Goal: Task Accomplishment & Management: Use online tool/utility

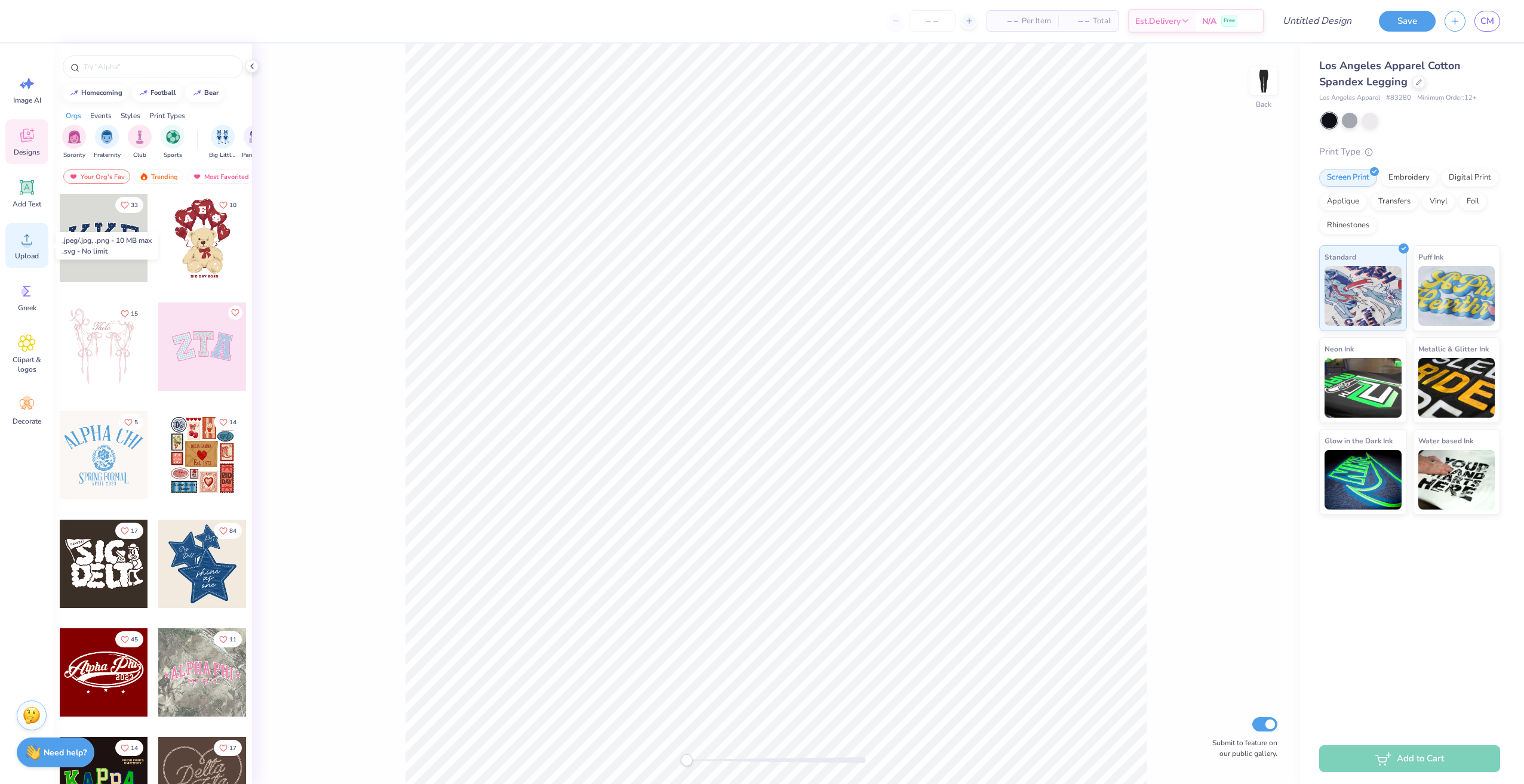
click at [31, 256] on span "Upload" at bounding box center [27, 256] width 24 height 9
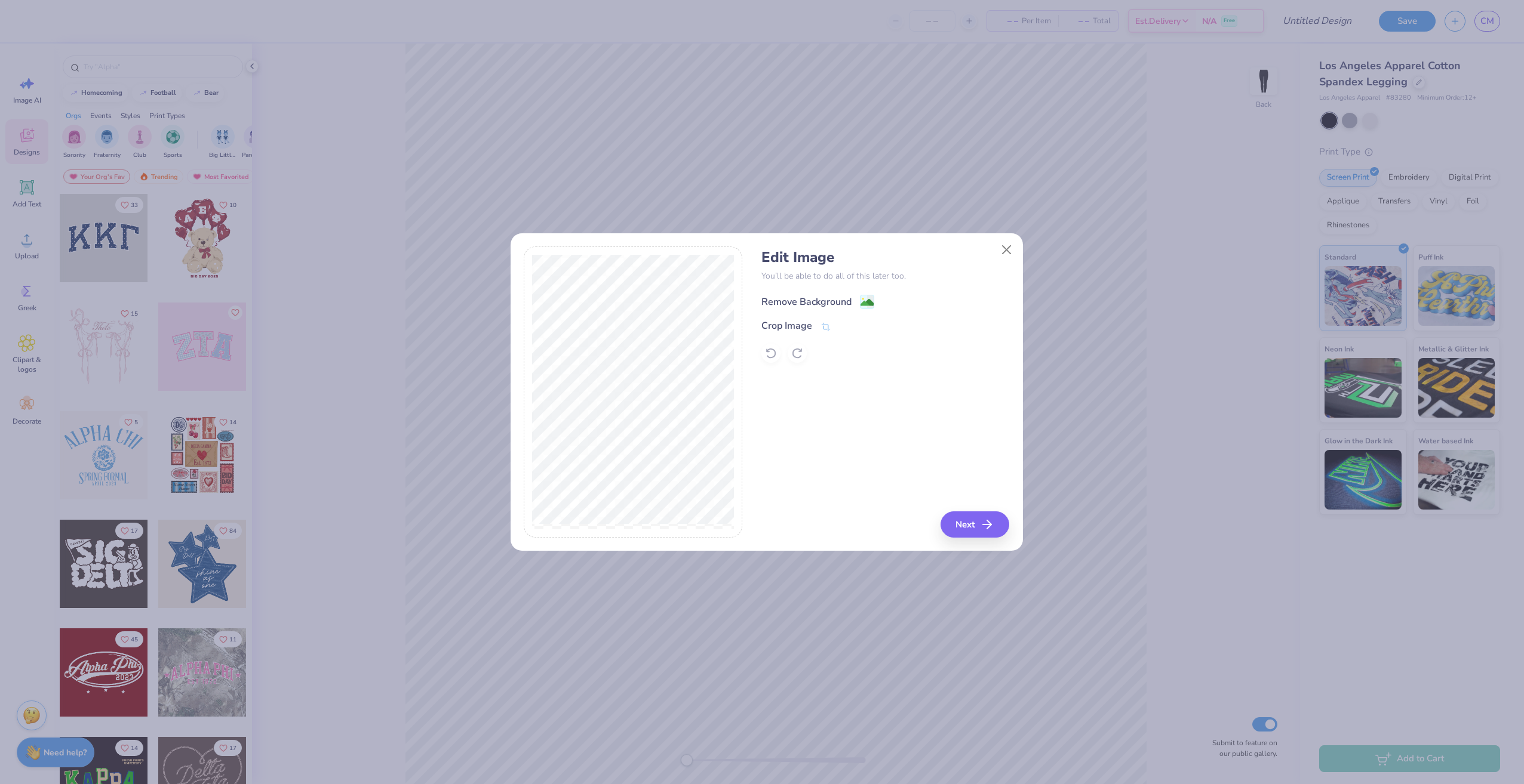
click at [798, 295] on div "Remove Background" at bounding box center [806, 301] width 90 height 14
click at [975, 524] on button "Next" at bounding box center [976, 524] width 68 height 26
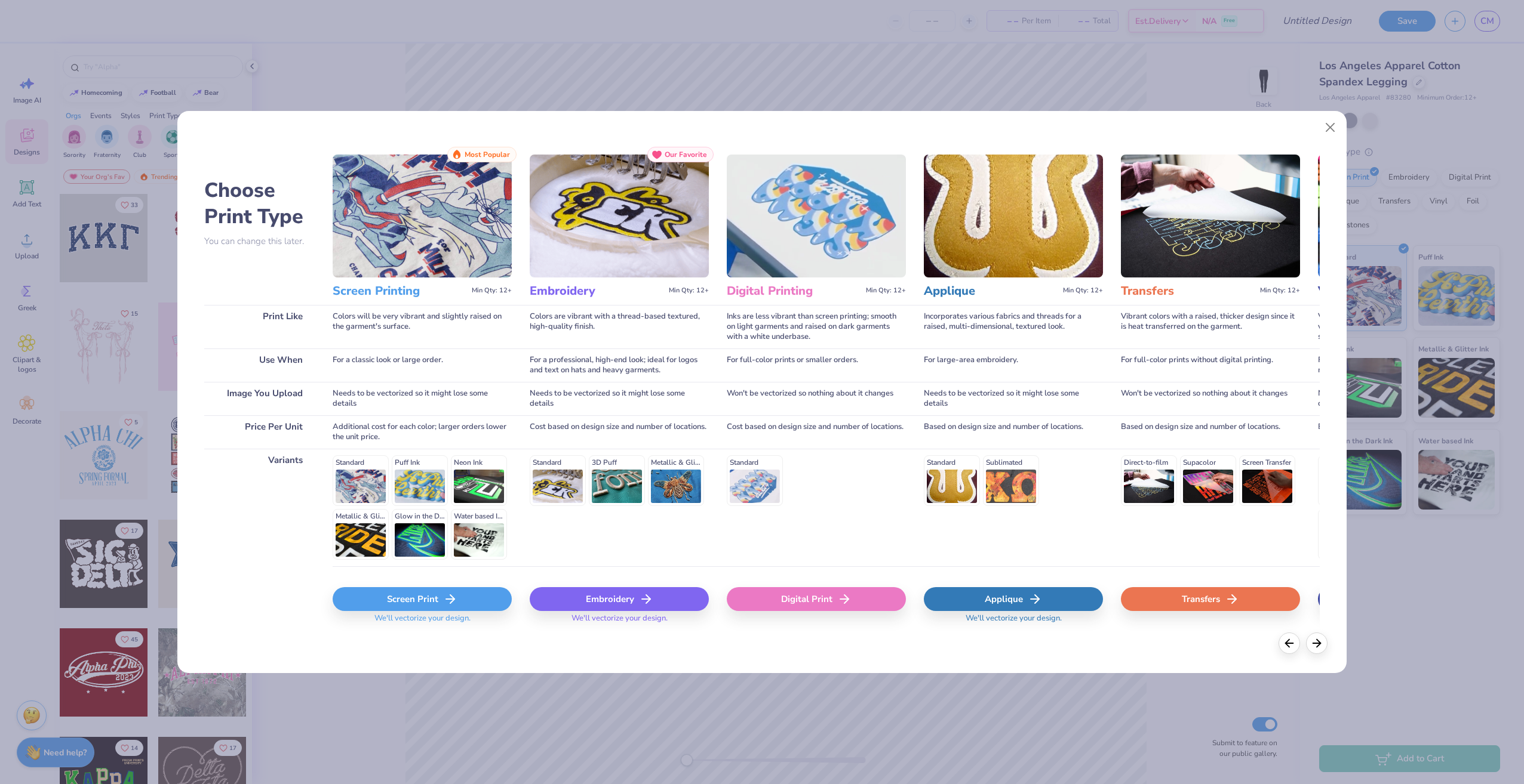
click at [828, 602] on div "Digital Print" at bounding box center [816, 599] width 180 height 24
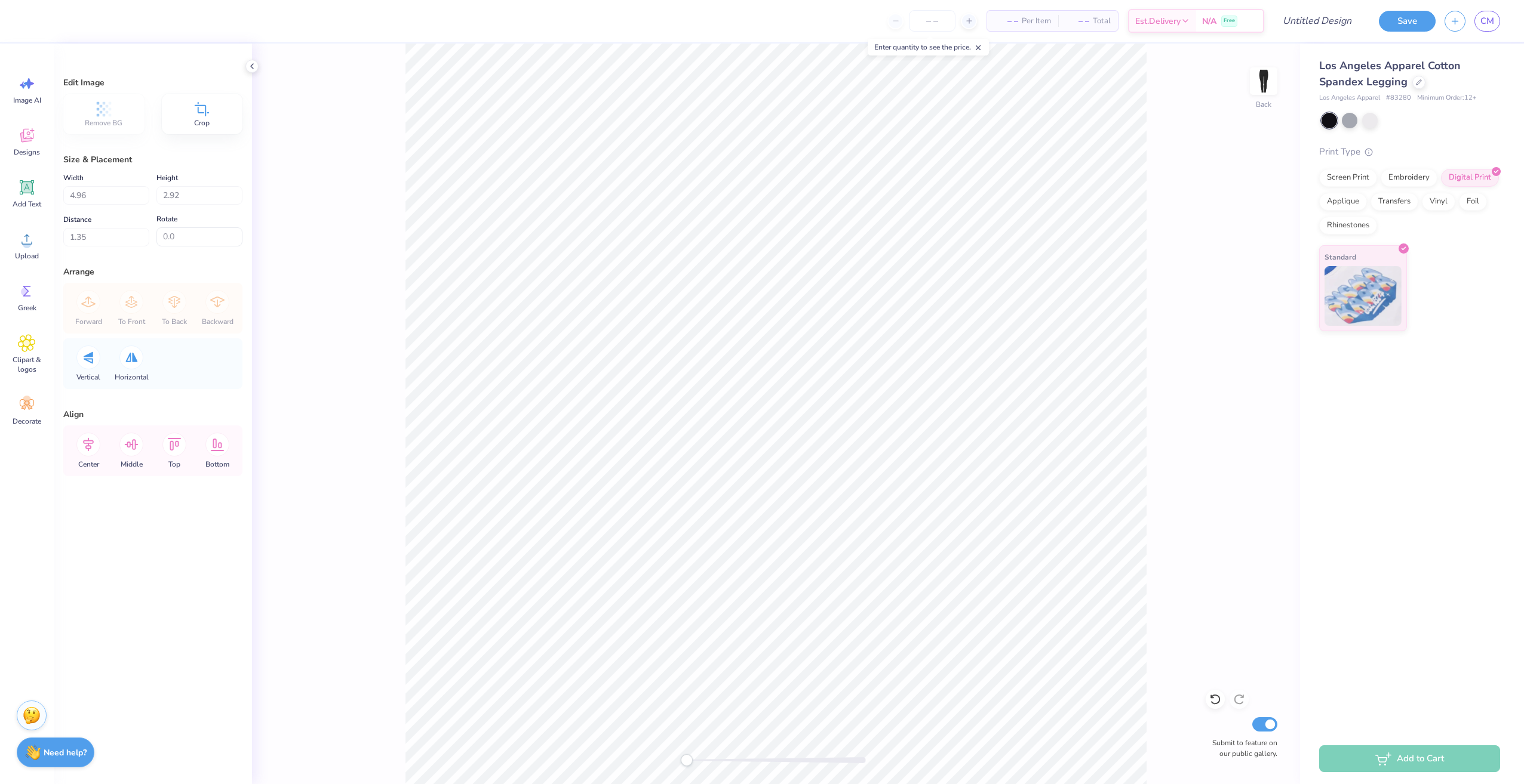
type input "1.38"
type input "0.0"
type input "4.97"
type input "8.50"
click at [1184, 204] on div "Back Submit to feature on our public gallery." at bounding box center [775, 414] width 1048 height 740
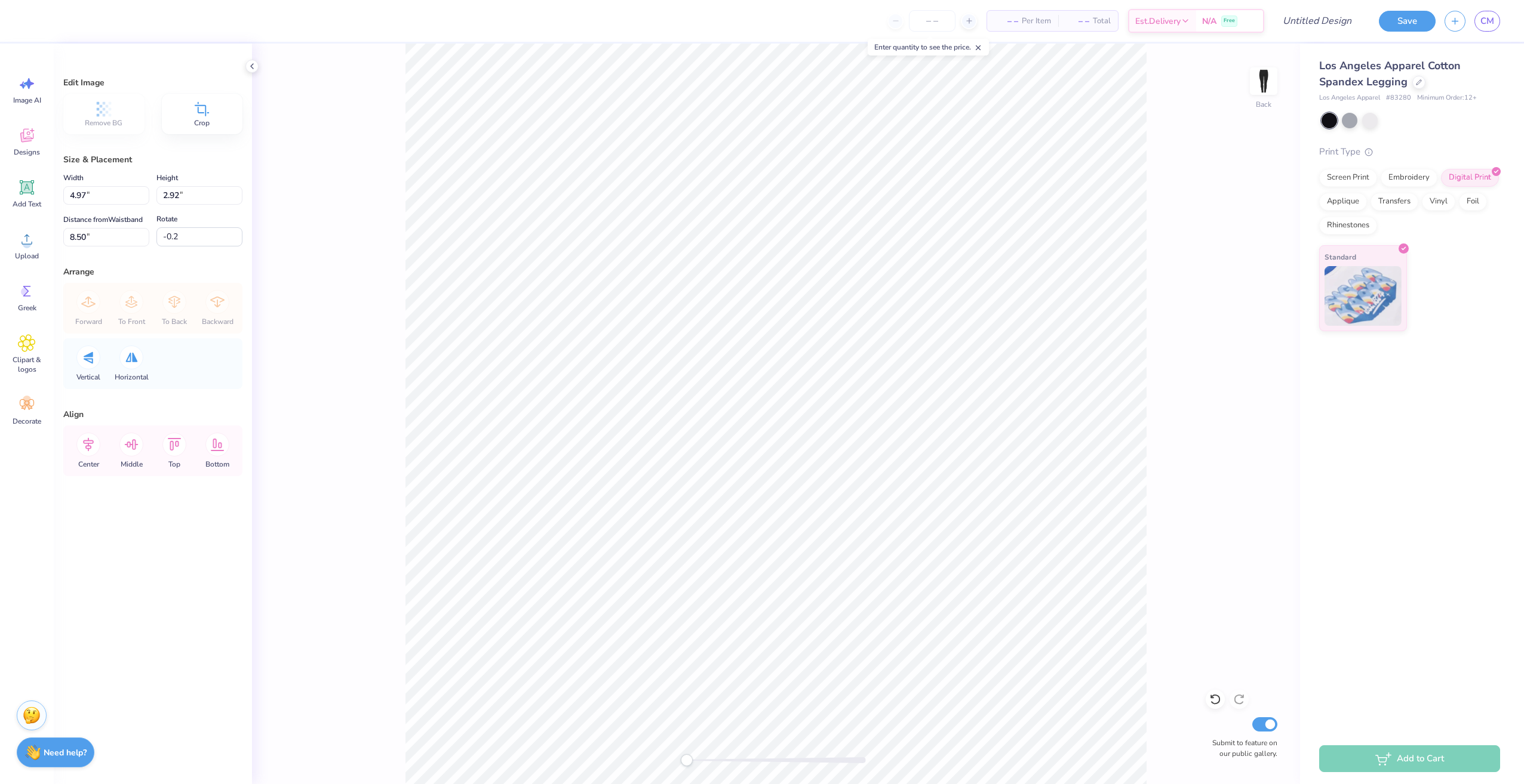
type input "0.0"
click at [1261, 84] on img at bounding box center [1263, 80] width 48 height 48
click at [25, 242] on circle at bounding box center [26, 244] width 8 height 8
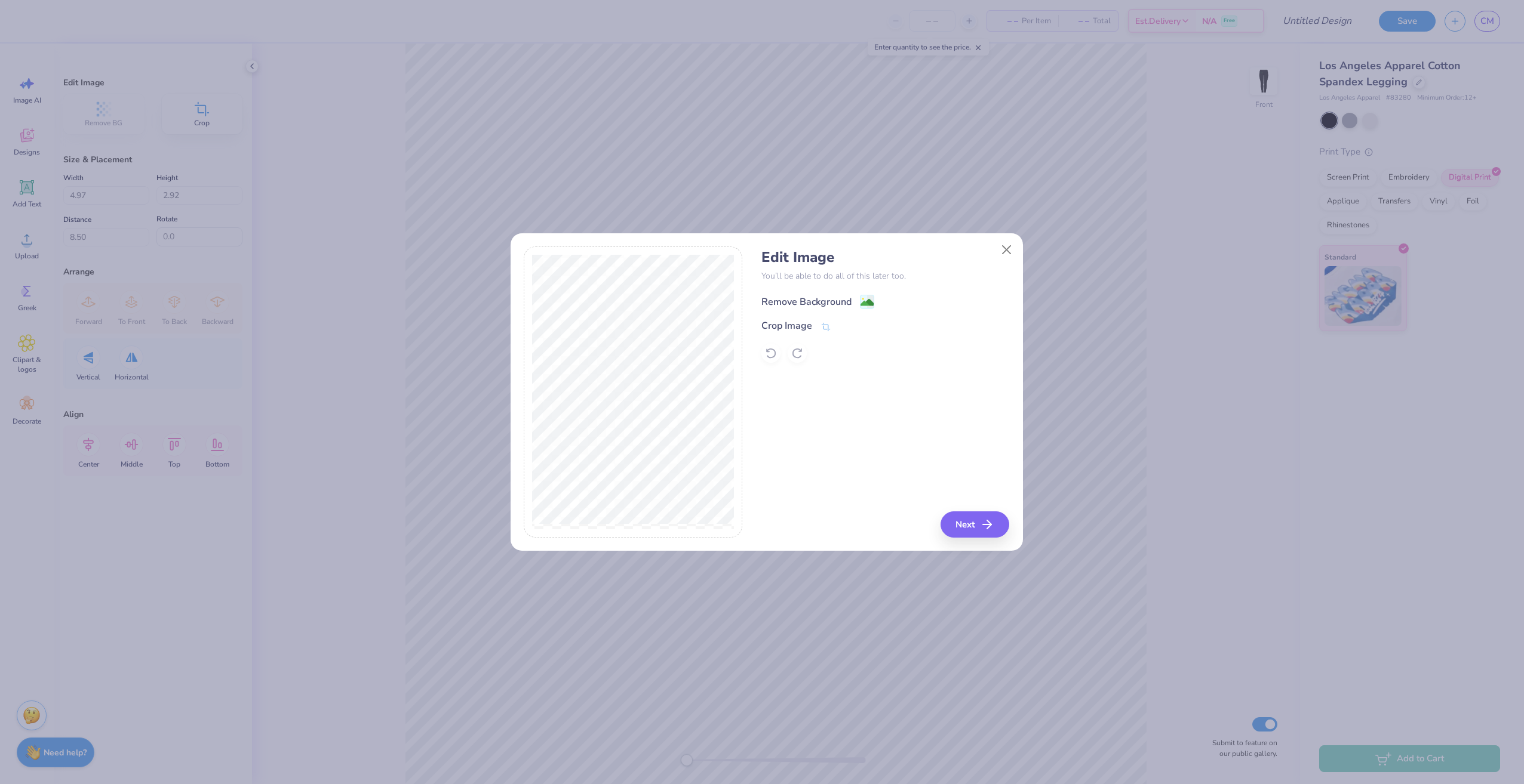
click at [823, 306] on div "Remove Background" at bounding box center [806, 301] width 90 height 14
click at [823, 306] on div "Remove Background" at bounding box center [884, 301] width 248 height 15
click at [975, 526] on button "Next" at bounding box center [976, 524] width 68 height 26
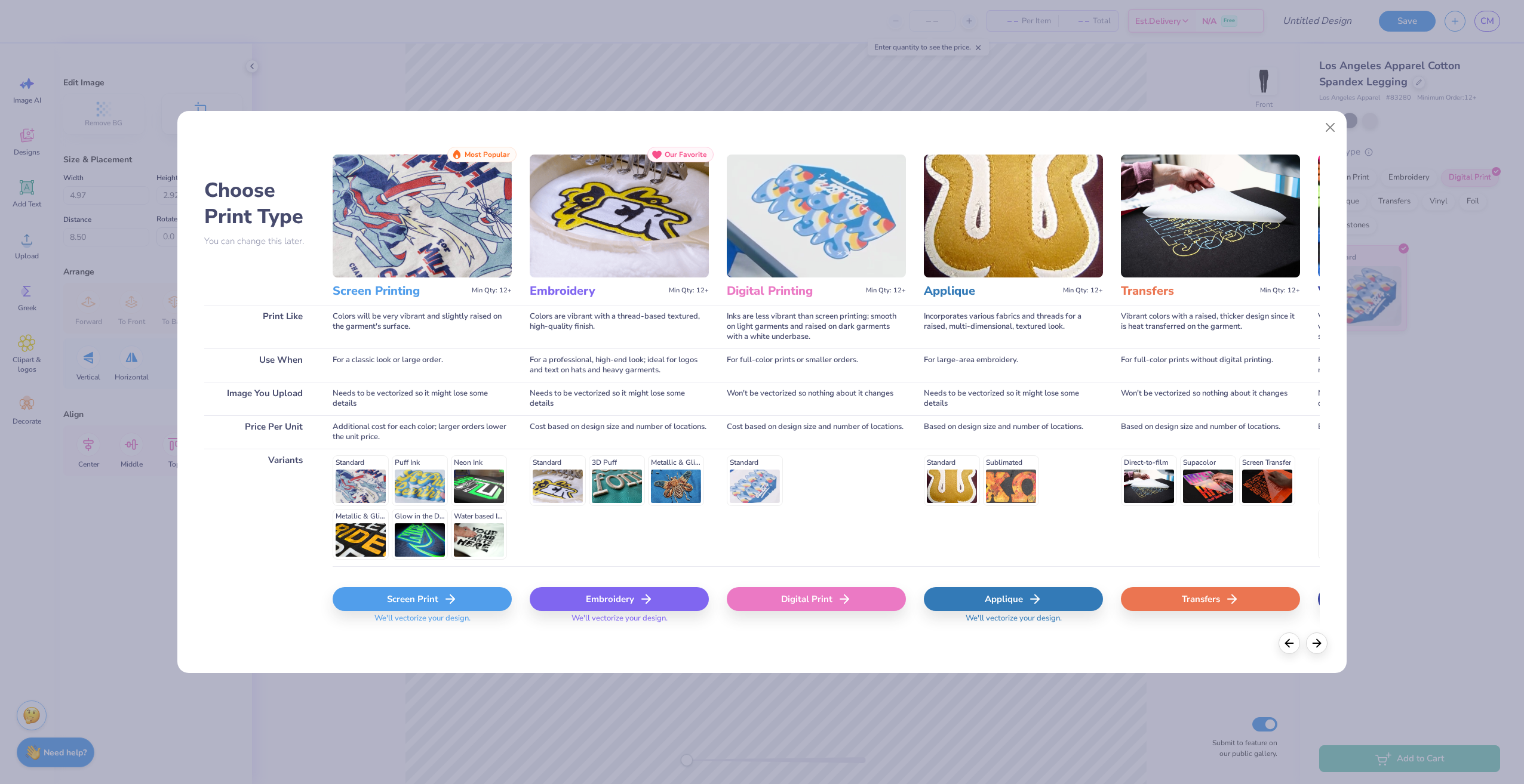
click at [819, 592] on div "Digital Print" at bounding box center [816, 599] width 180 height 24
type input "4.98"
type input "2.93"
type input "18.04"
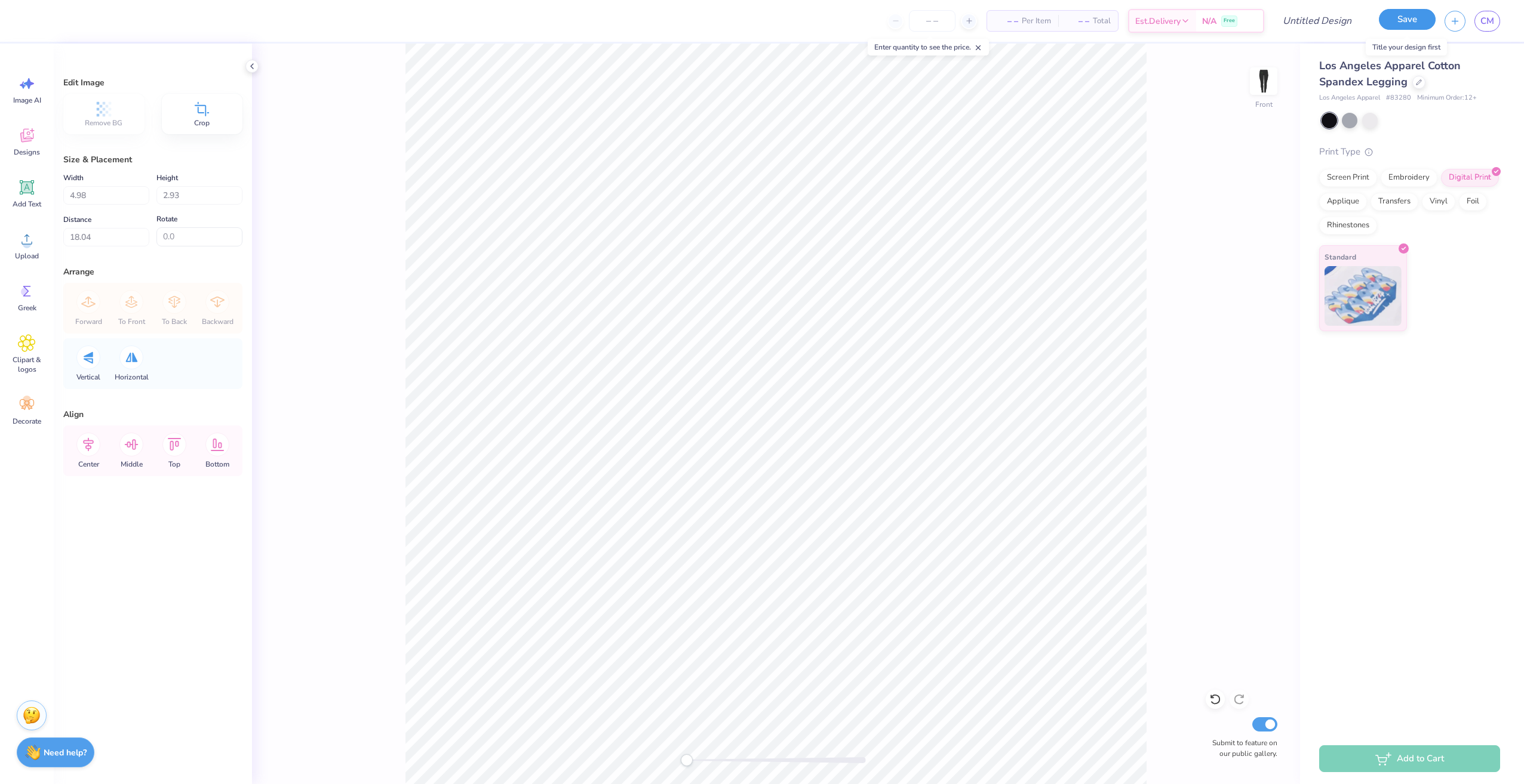
click at [1410, 22] on button "Save" at bounding box center [1406, 20] width 57 height 21
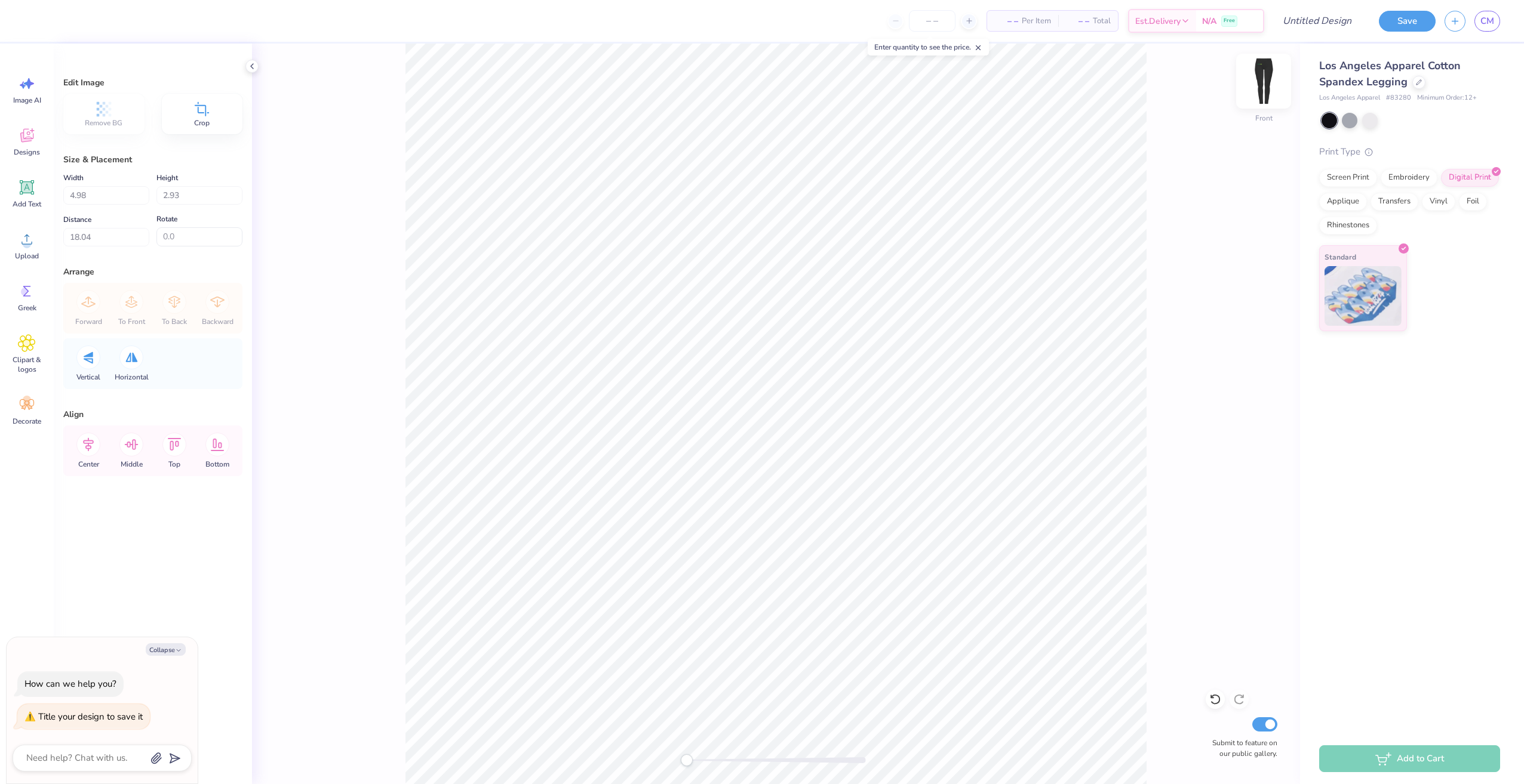
click at [1259, 83] on img at bounding box center [1263, 80] width 48 height 48
type textarea "x"
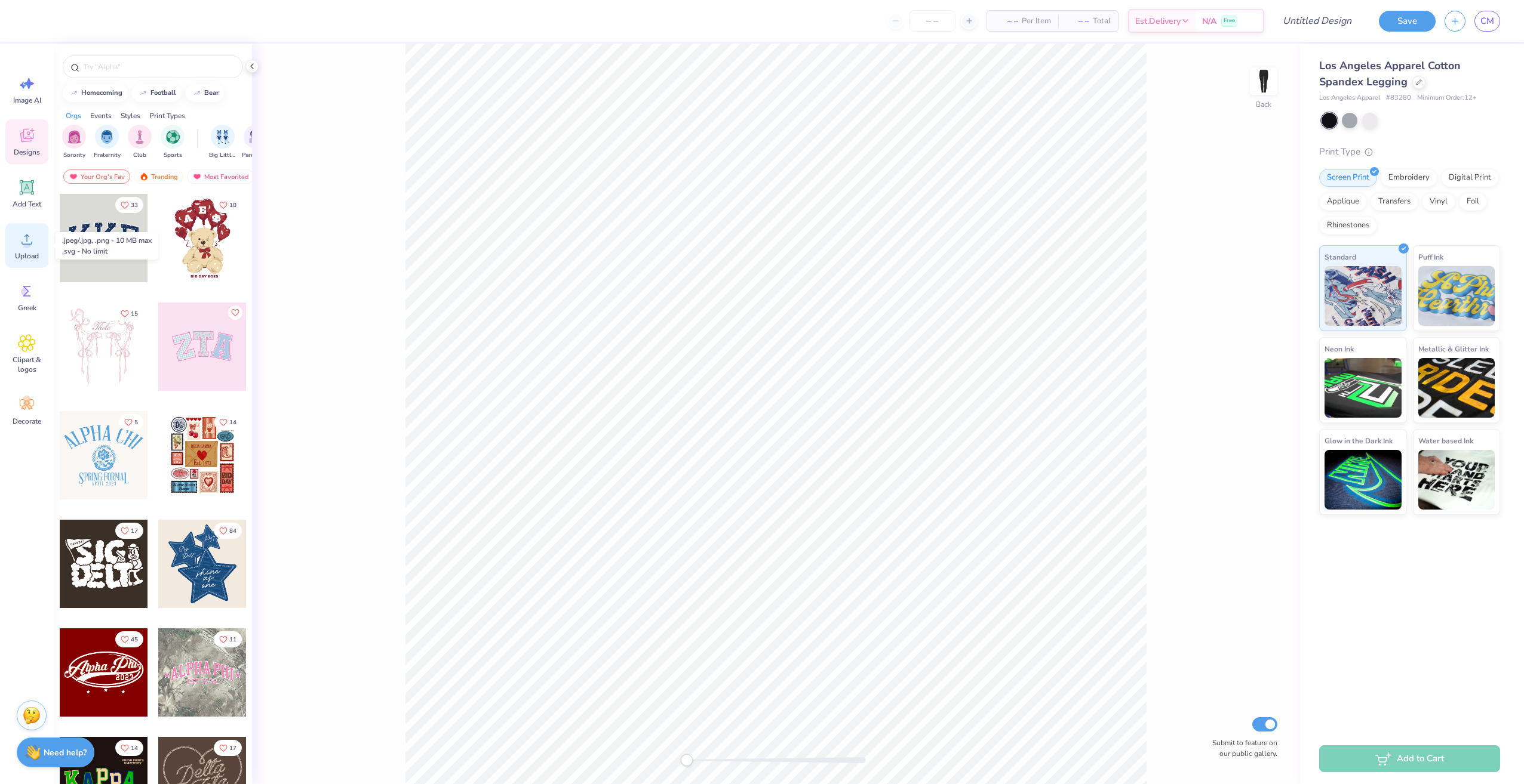
click at [34, 250] on div "Upload" at bounding box center [27, 246] width 43 height 45
click at [1272, 89] on img at bounding box center [1263, 80] width 48 height 48
click at [1274, 75] on img at bounding box center [1263, 80] width 48 height 48
click at [1277, 77] on img at bounding box center [1263, 80] width 48 height 48
click at [34, 253] on span "Upload" at bounding box center [27, 256] width 24 height 9
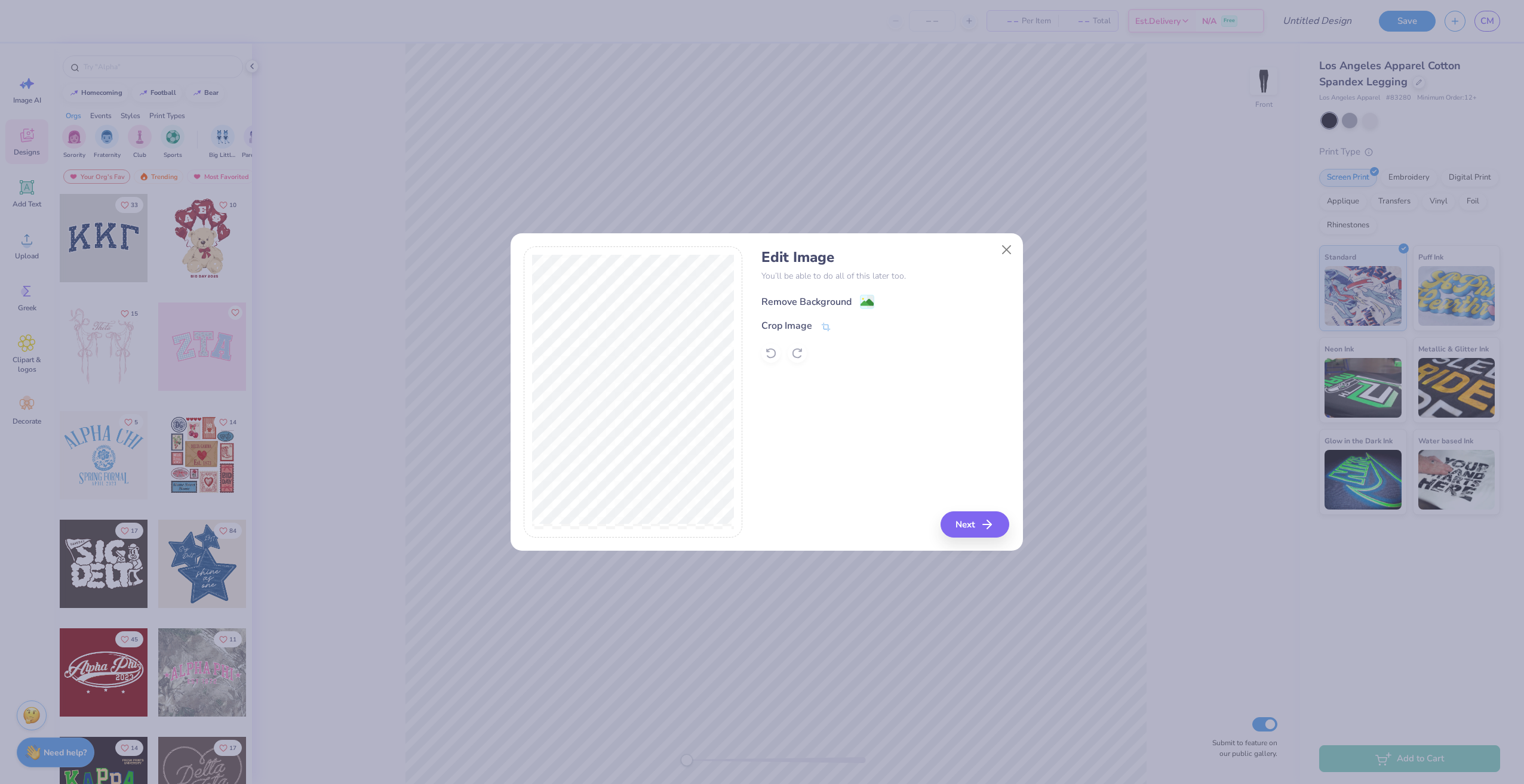
click at [813, 300] on div "Remove Background" at bounding box center [806, 301] width 90 height 14
click at [995, 521] on icon "button" at bounding box center [990, 524] width 14 height 14
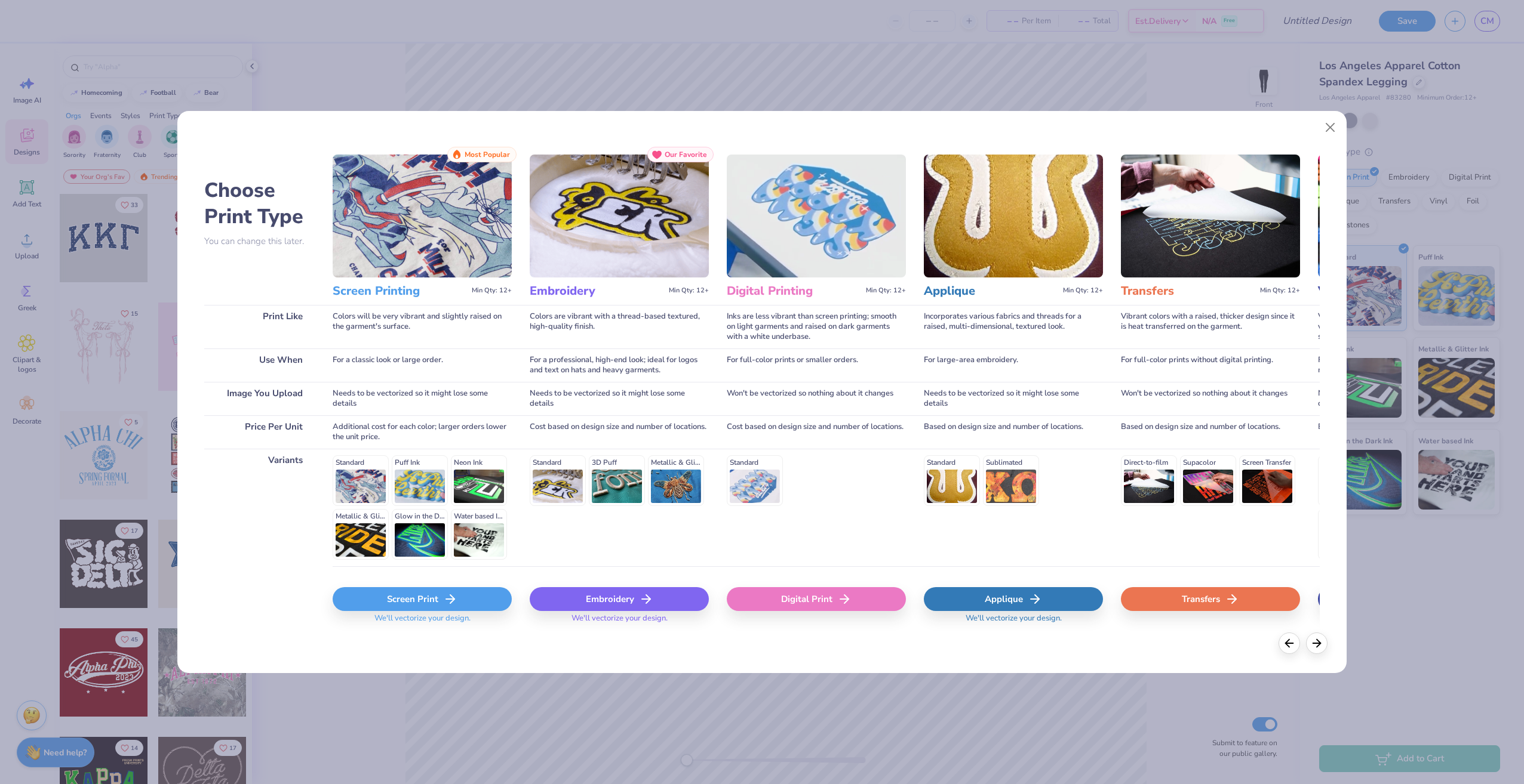
click at [781, 600] on div "Digital Print" at bounding box center [816, 599] width 180 height 24
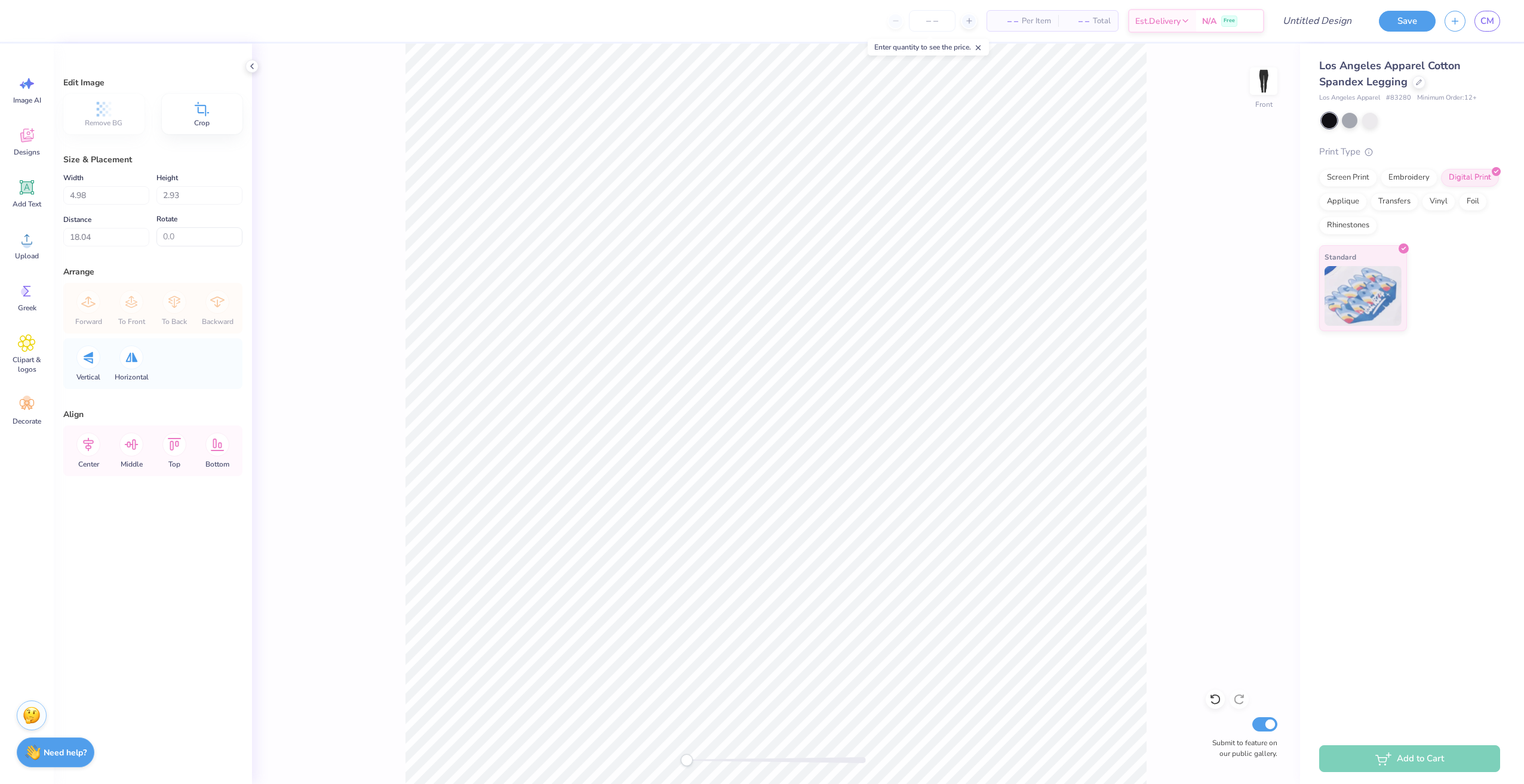
type input "4.10"
click at [776, 344] on li "Delete" at bounding box center [780, 350] width 93 height 23
click at [32, 253] on span "Upload" at bounding box center [27, 256] width 24 height 9
click at [33, 255] on span "Upload" at bounding box center [27, 256] width 24 height 9
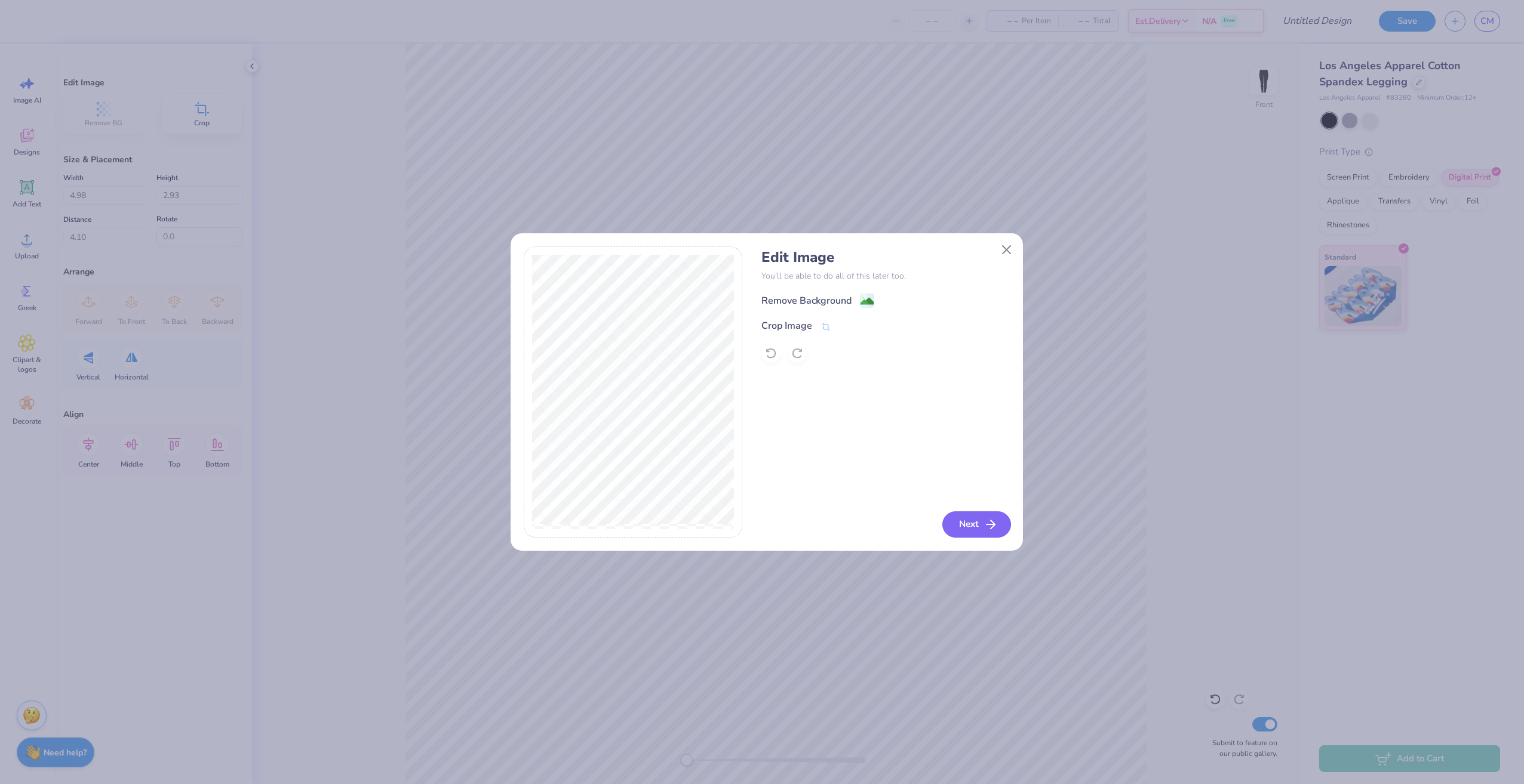
click at [970, 525] on button "Next" at bounding box center [976, 524] width 68 height 26
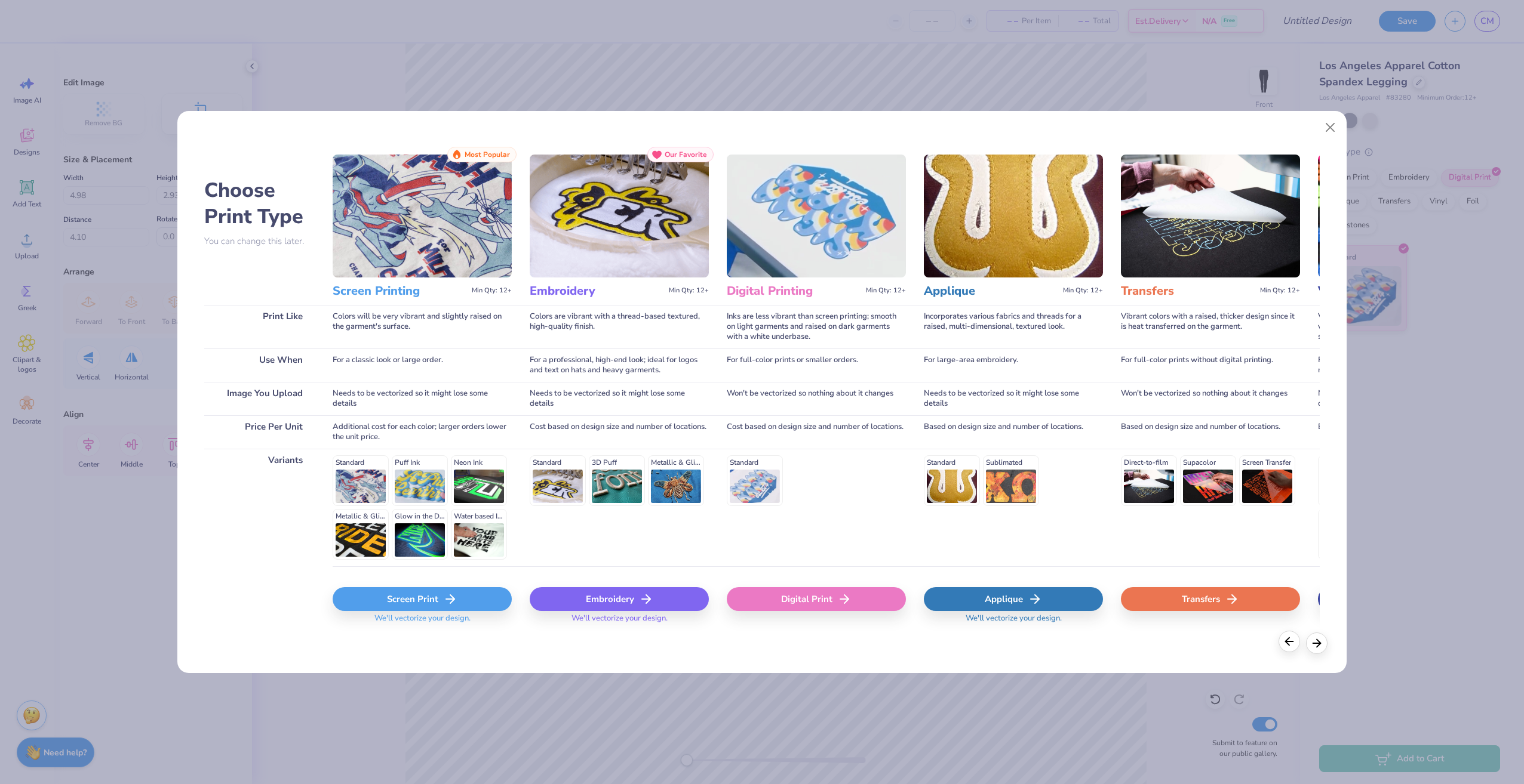
click at [1287, 647] on icon at bounding box center [1289, 641] width 13 height 13
click at [1328, 128] on button "Close" at bounding box center [1330, 127] width 22 height 22
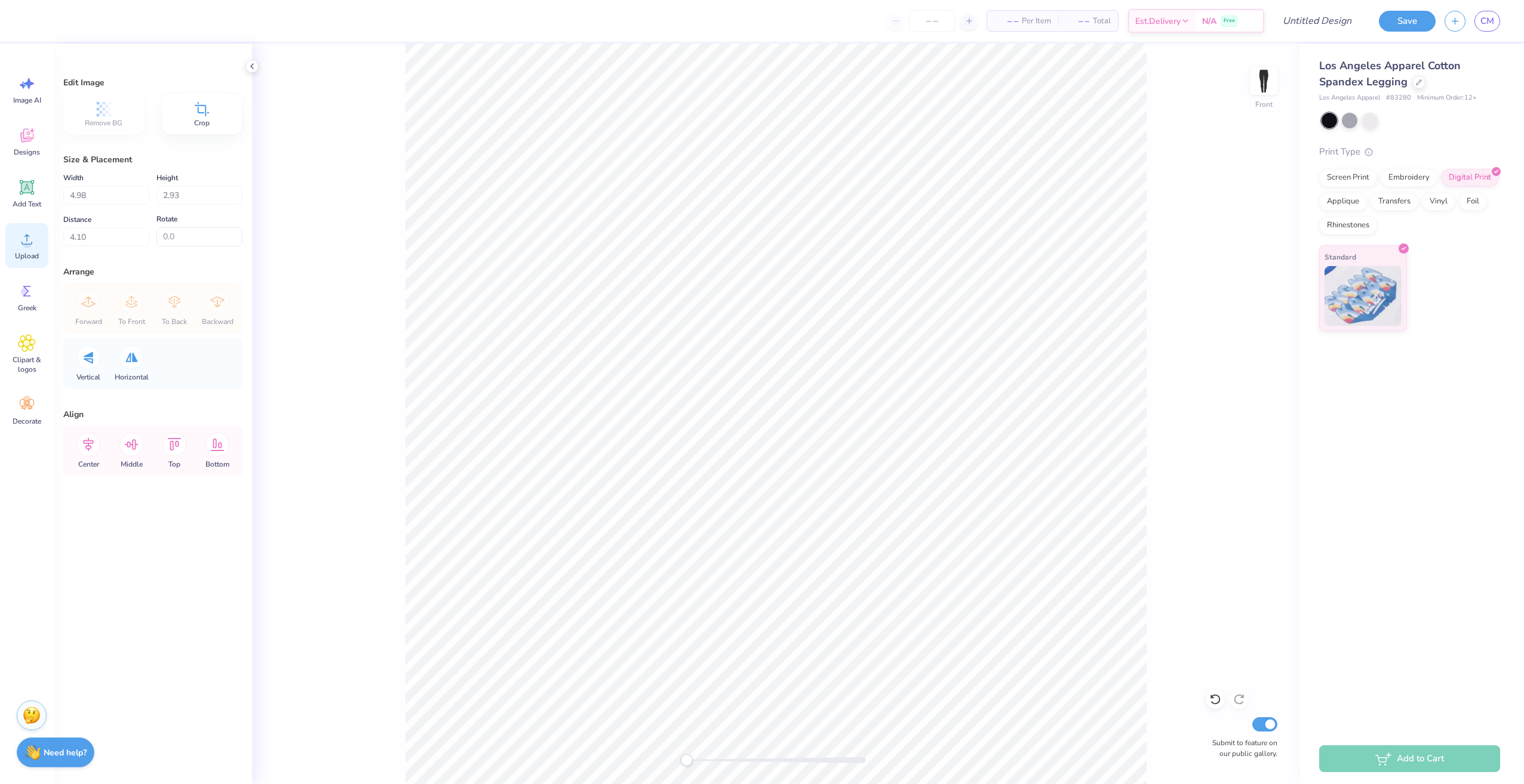
click at [27, 250] on div "Upload" at bounding box center [27, 246] width 43 height 45
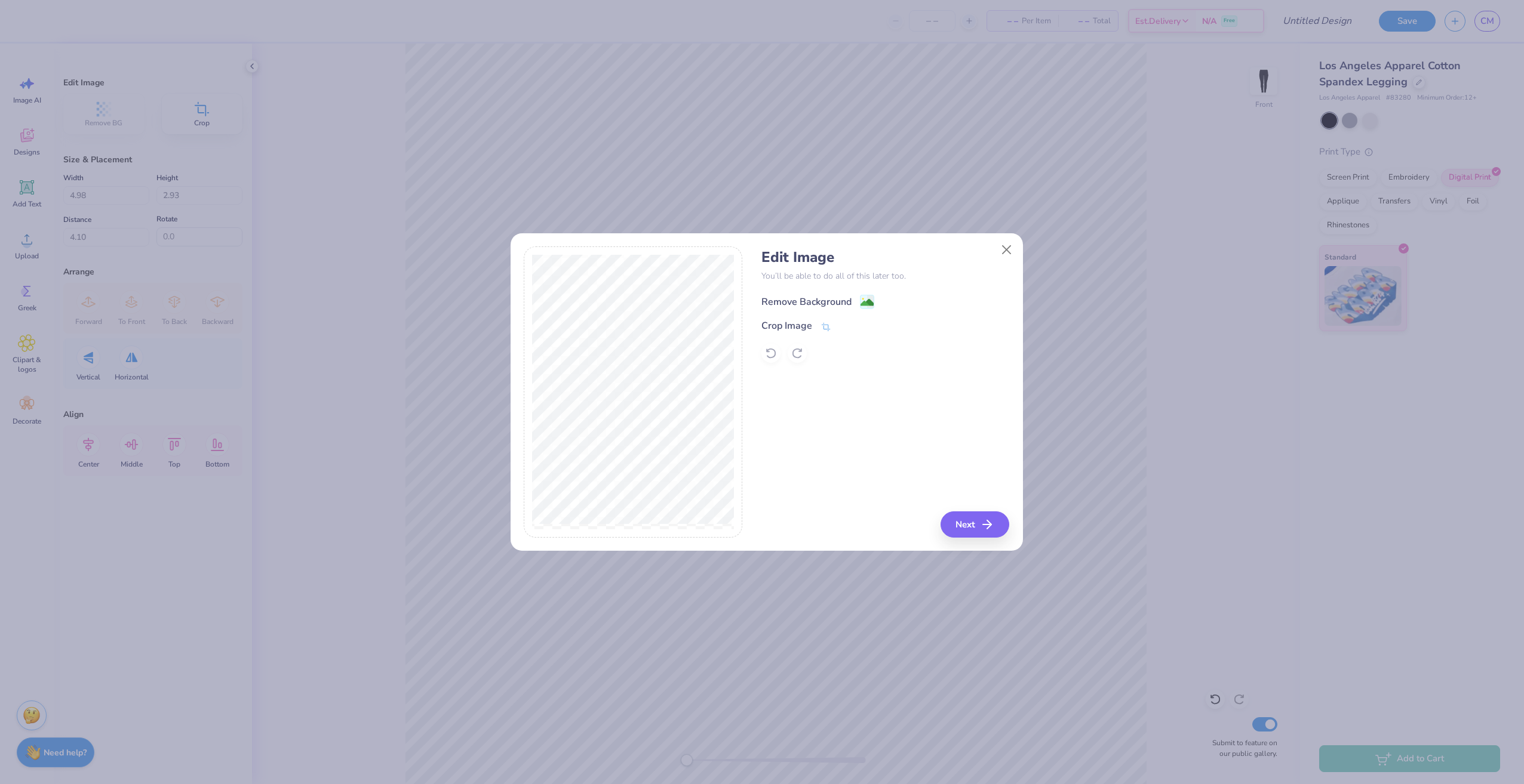
click at [820, 301] on div "Remove Background" at bounding box center [806, 301] width 90 height 14
click at [977, 530] on button "Next" at bounding box center [976, 524] width 68 height 26
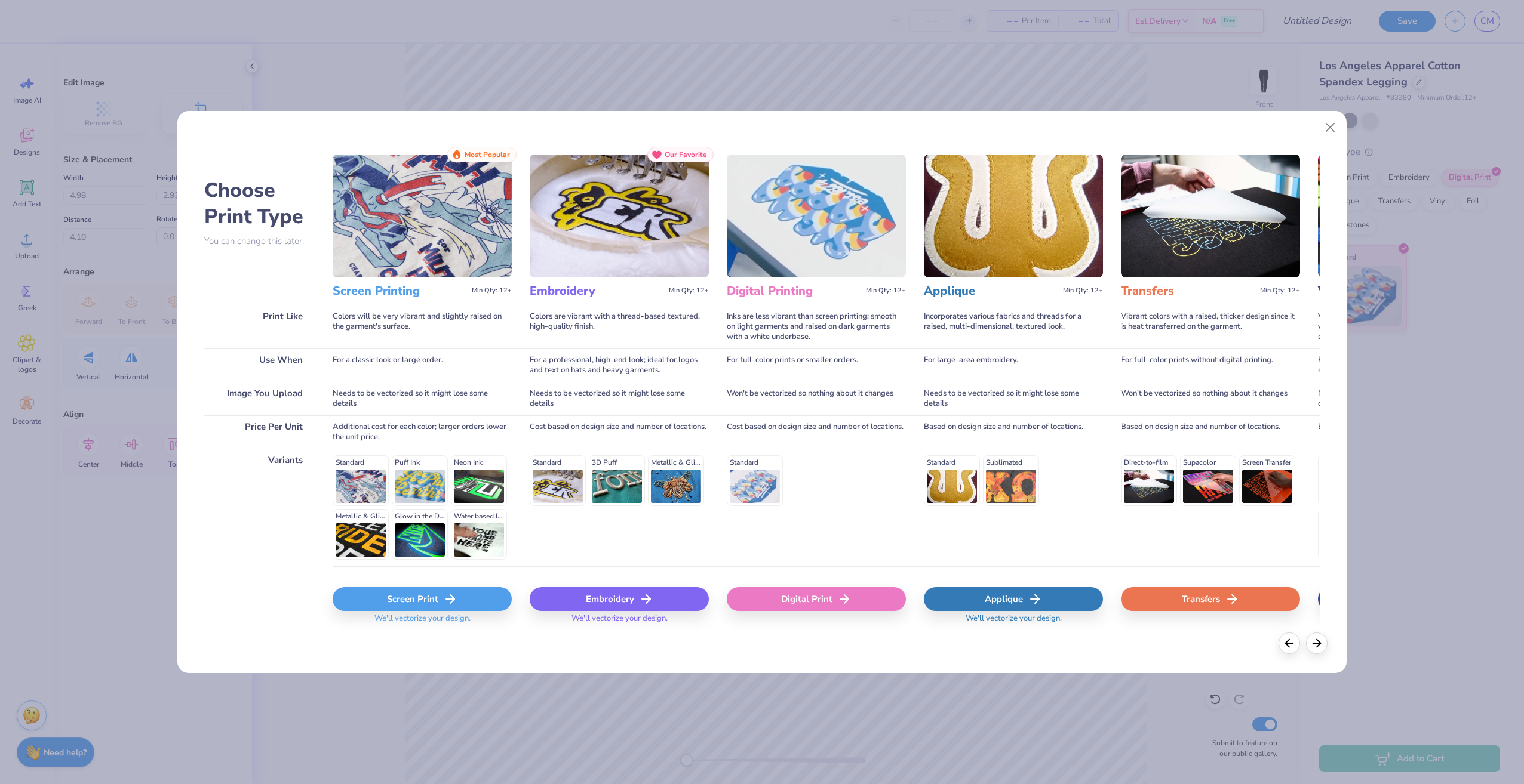
click at [447, 606] on icon at bounding box center [450, 598] width 14 height 14
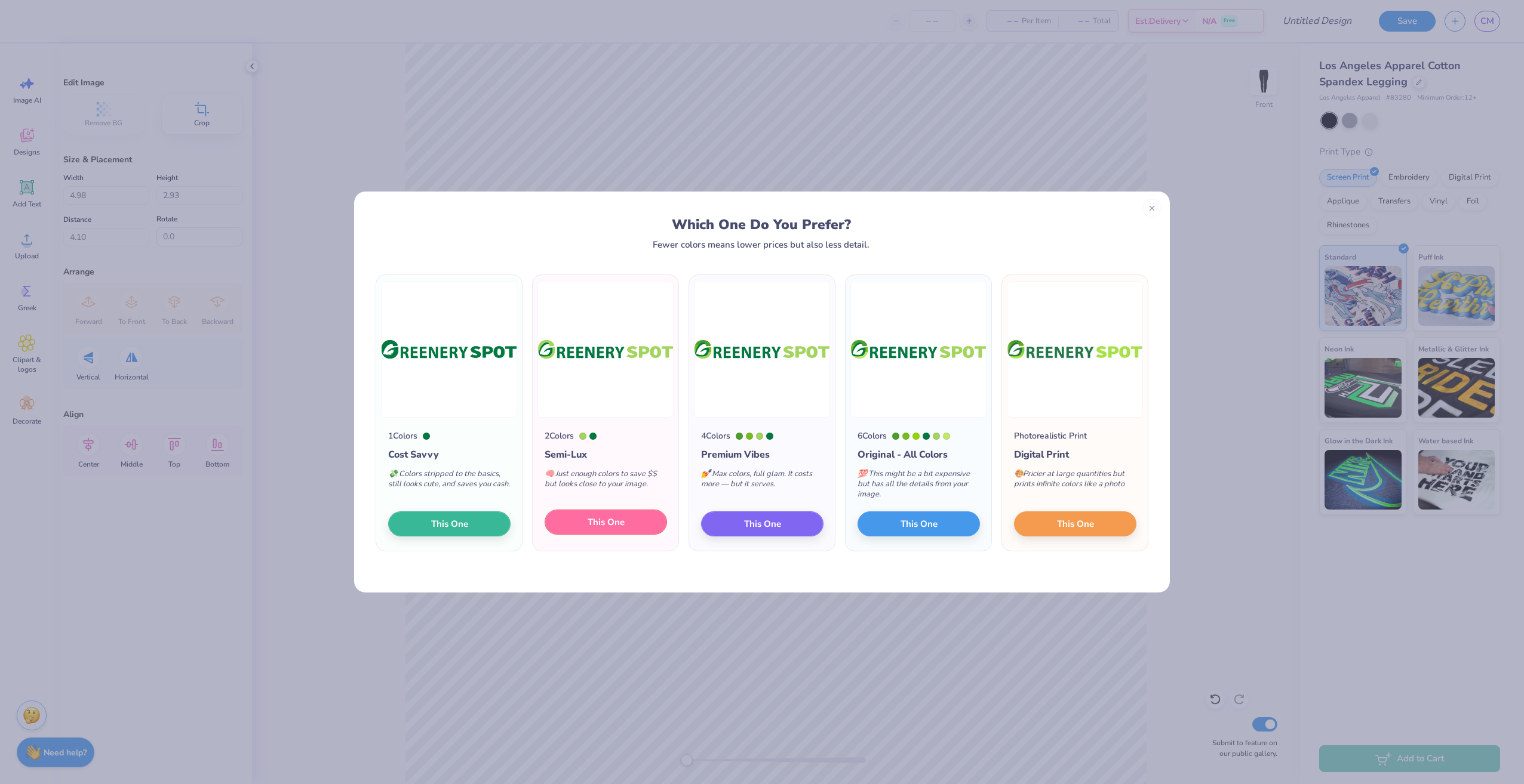
click at [613, 520] on span "This One" at bounding box center [606, 522] width 37 height 14
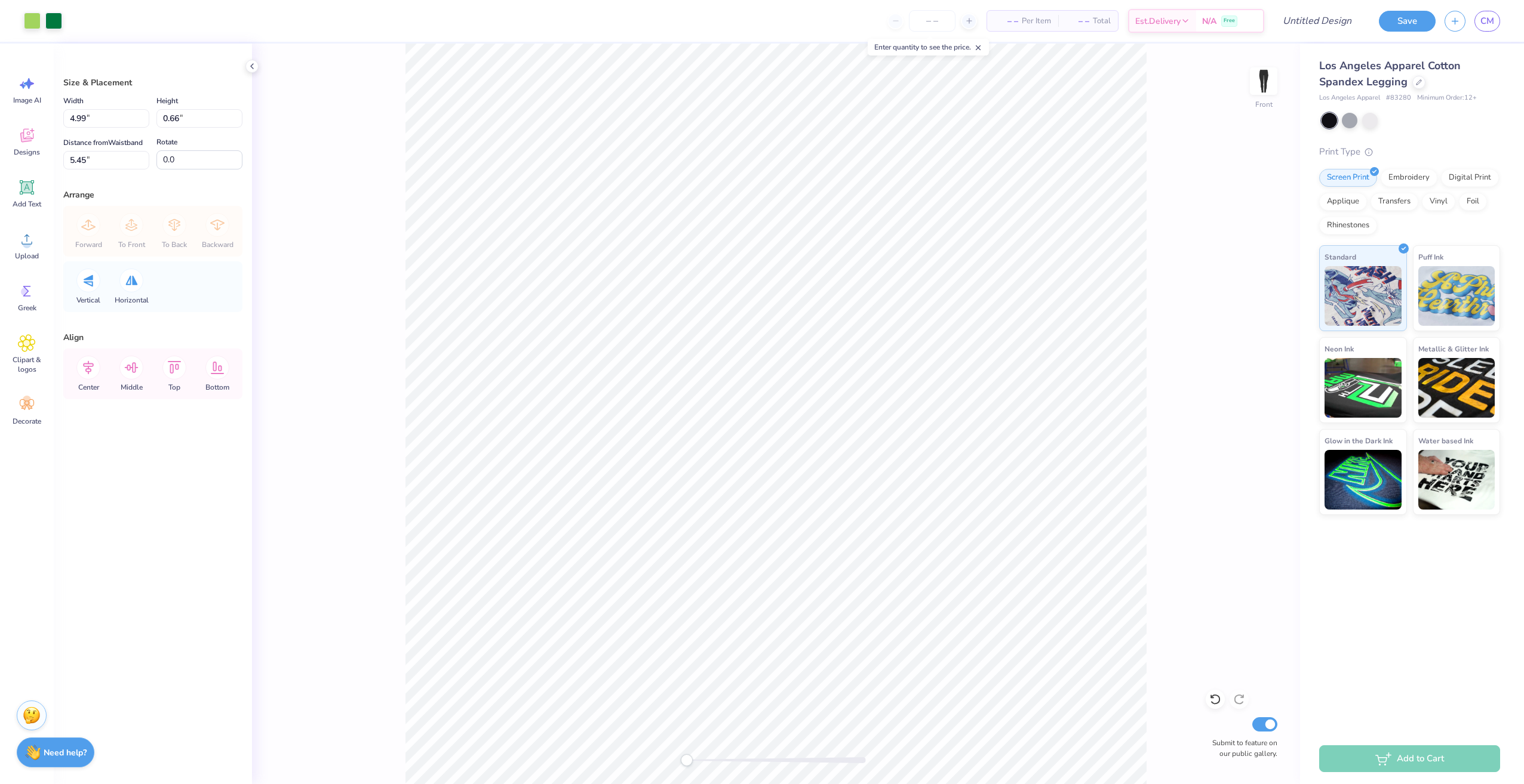
type input "0.6"
type input "-1.0"
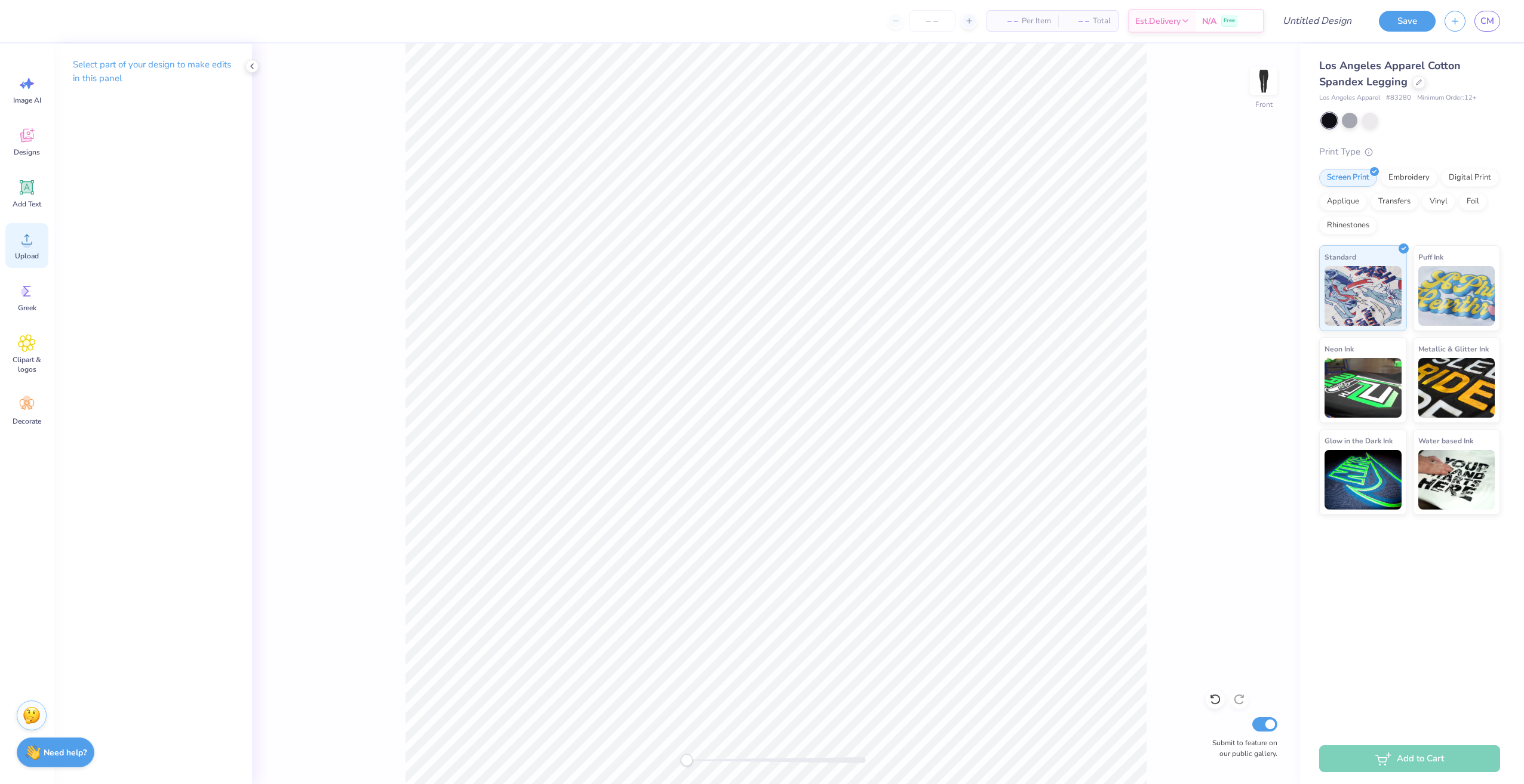
click at [22, 240] on icon at bounding box center [26, 238] width 18 height 18
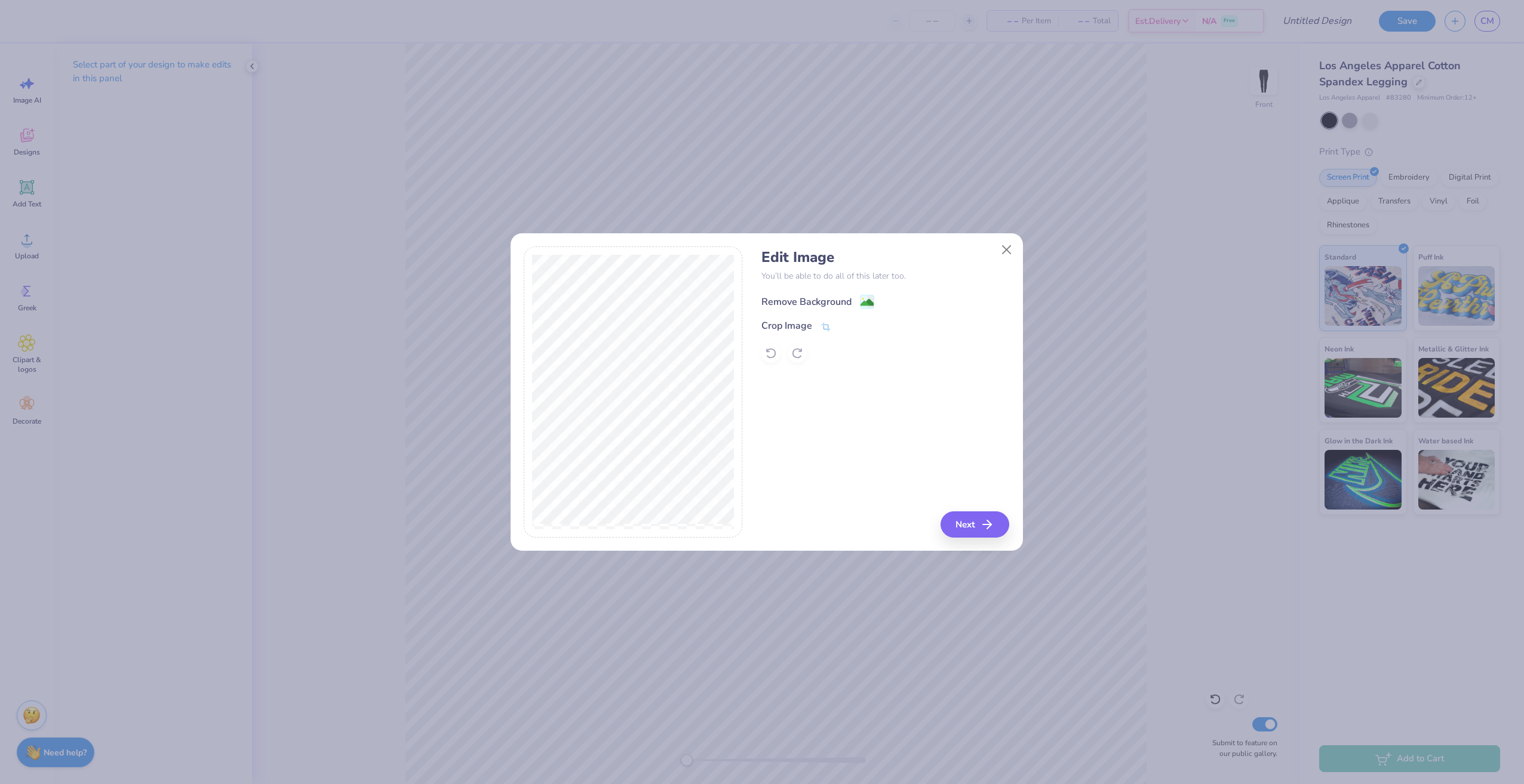
click at [811, 301] on div "Remove Background" at bounding box center [806, 301] width 90 height 14
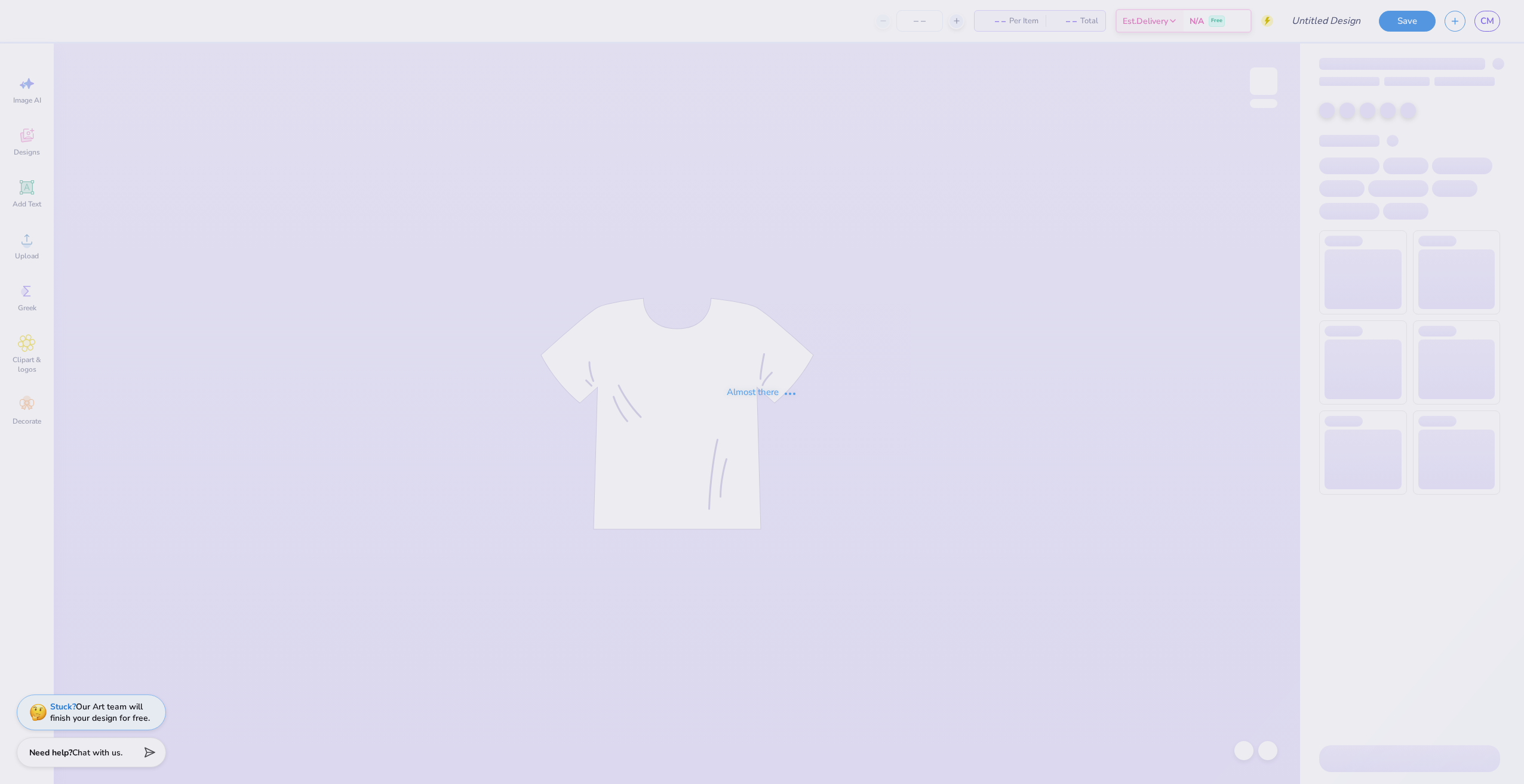
type input "[PERSON_NAME] : Greenery Spot"
type input "24"
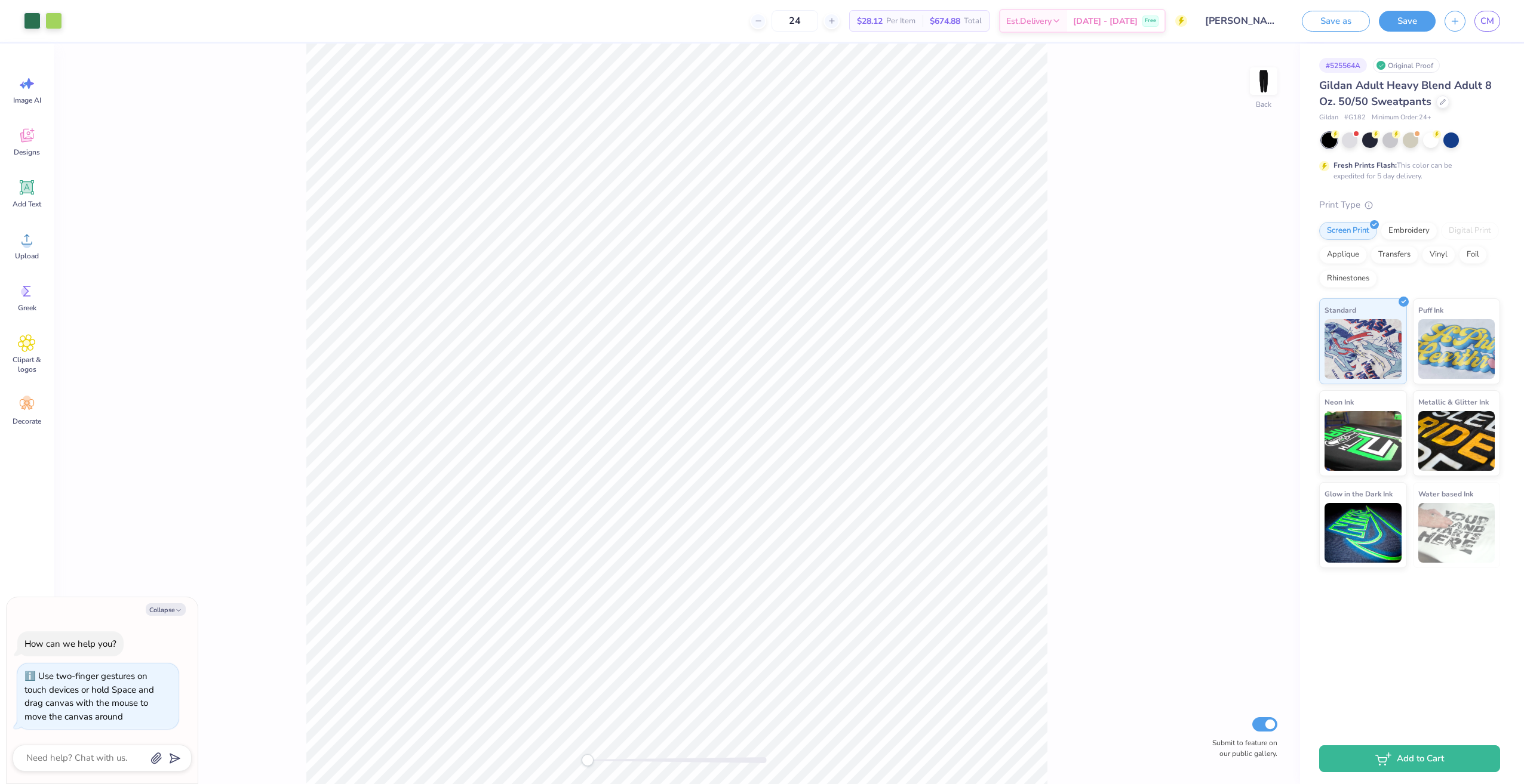
click at [542, 757] on div "Back Submit to feature on our public gallery." at bounding box center [676, 414] width 1246 height 740
click at [172, 609] on button "Collapse" at bounding box center [165, 609] width 40 height 12
type textarea "x"
